Goal: Task Accomplishment & Management: Complete application form

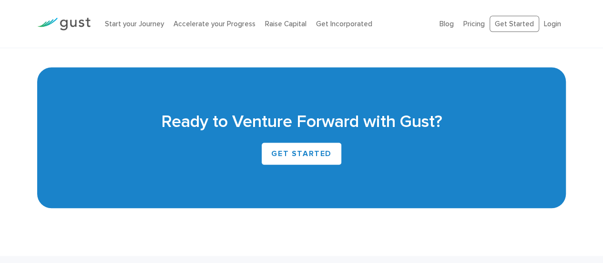
scroll to position [2237, 0]
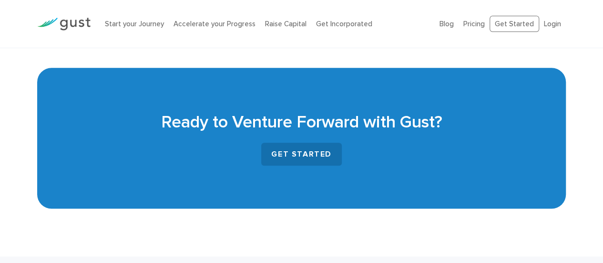
click at [288, 152] on link "GET STARTED" at bounding box center [301, 153] width 81 height 23
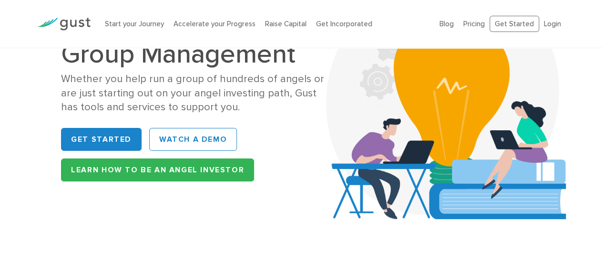
scroll to position [69, 0]
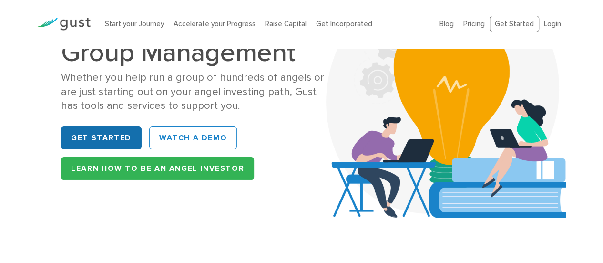
click at [114, 138] on link "Get Started" at bounding box center [101, 137] width 81 height 23
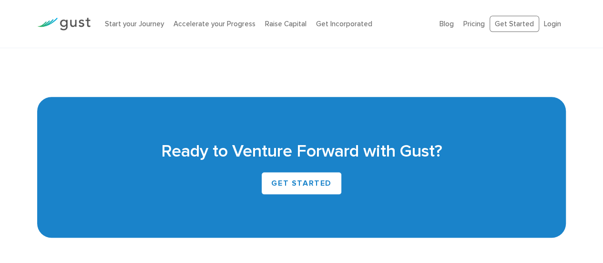
scroll to position [2208, 0]
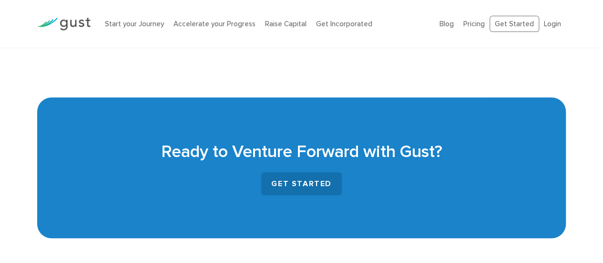
click at [304, 179] on link "GET STARTED" at bounding box center [301, 183] width 81 height 23
